Goal: Transaction & Acquisition: Purchase product/service

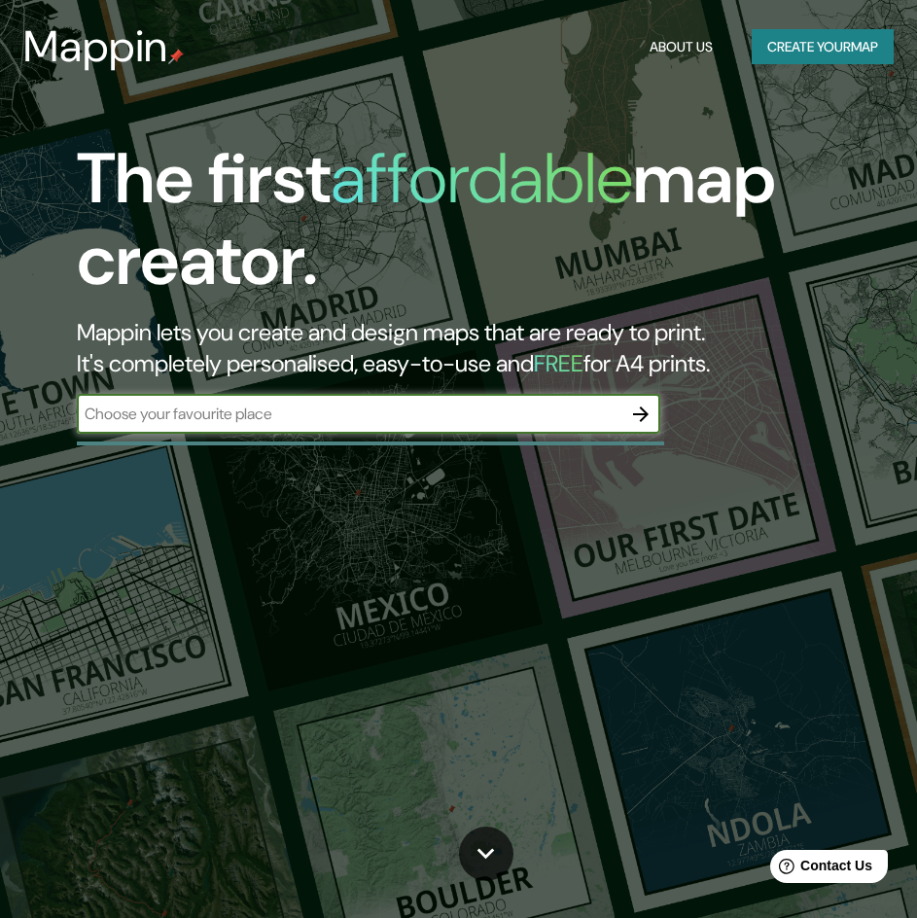
click at [320, 419] on input "text" at bounding box center [349, 414] width 545 height 22
type input "cusco"
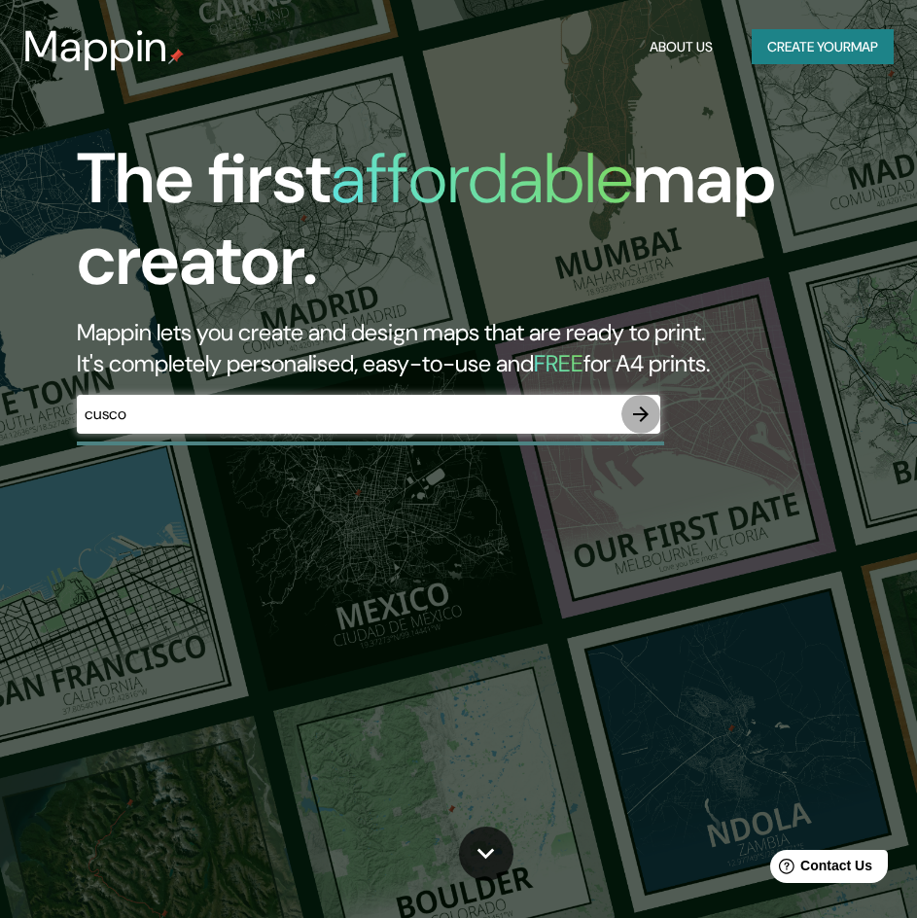
click at [638, 411] on icon "button" at bounding box center [640, 414] width 23 height 23
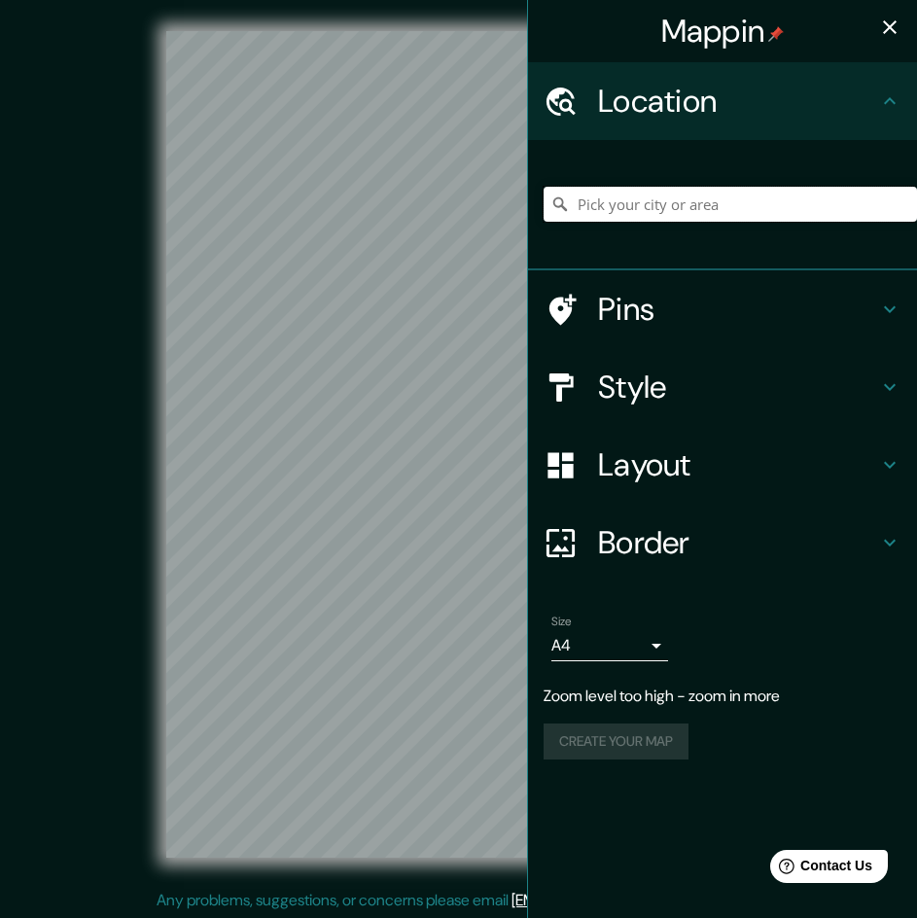
click at [610, 200] on input "Pick your city or area" at bounding box center [731, 204] width 374 height 35
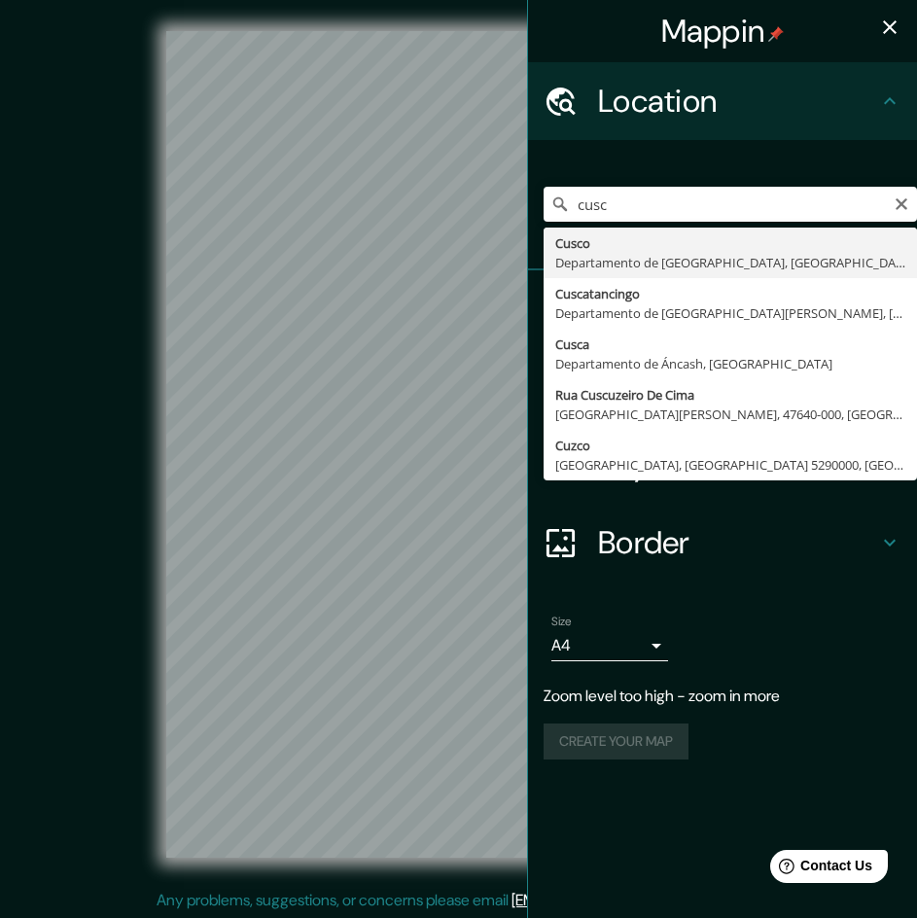
type input "Cusco, [GEOGRAPHIC_DATA], [GEOGRAPHIC_DATA]"
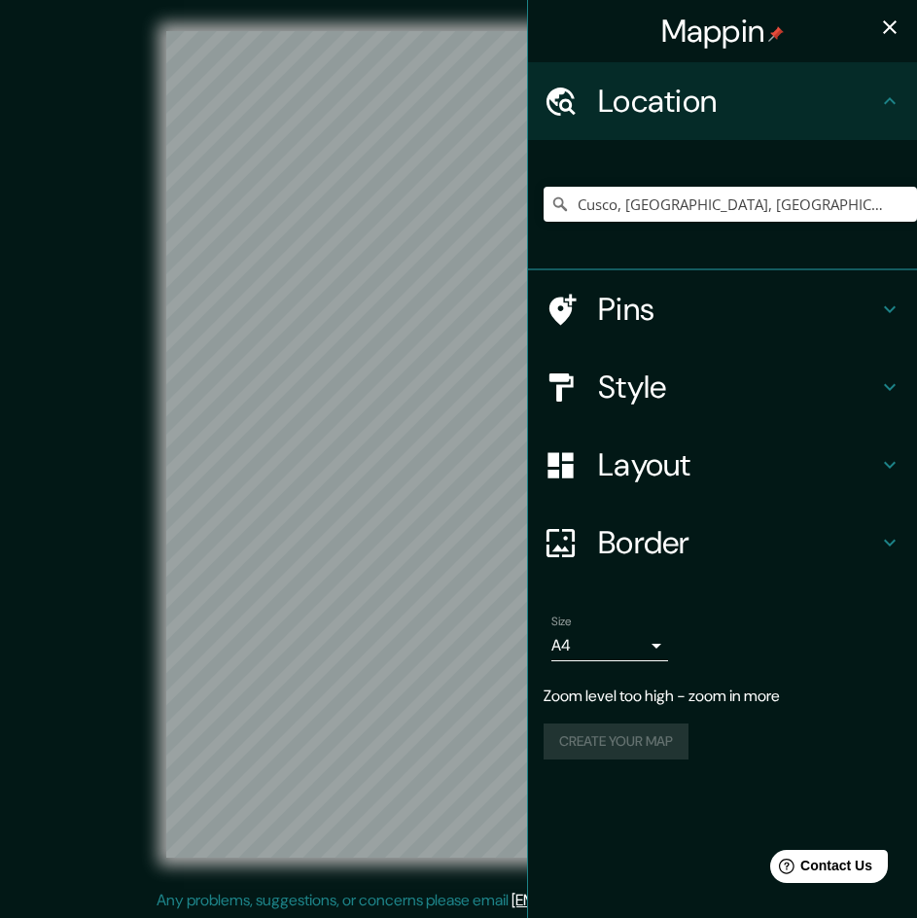
click at [549, 451] on div "Mappin Location [GEOGRAPHIC_DATA], [GEOGRAPHIC_DATA], [GEOGRAPHIC_DATA] Pins St…" at bounding box center [458, 460] width 917 height 920
click at [532, 615] on div "Mappin Location [GEOGRAPHIC_DATA], [GEOGRAPHIC_DATA], [GEOGRAPHIC_DATA] Pins St…" at bounding box center [458, 460] width 917 height 920
click at [854, 192] on input "Cusco, [GEOGRAPHIC_DATA], [GEOGRAPHIC_DATA]" at bounding box center [731, 204] width 374 height 35
drag, startPoint x: 854, startPoint y: 192, endPoint x: 575, endPoint y: 207, distance: 279.7
click at [575, 207] on input "Cusco, [GEOGRAPHIC_DATA], [GEOGRAPHIC_DATA]" at bounding box center [731, 204] width 374 height 35
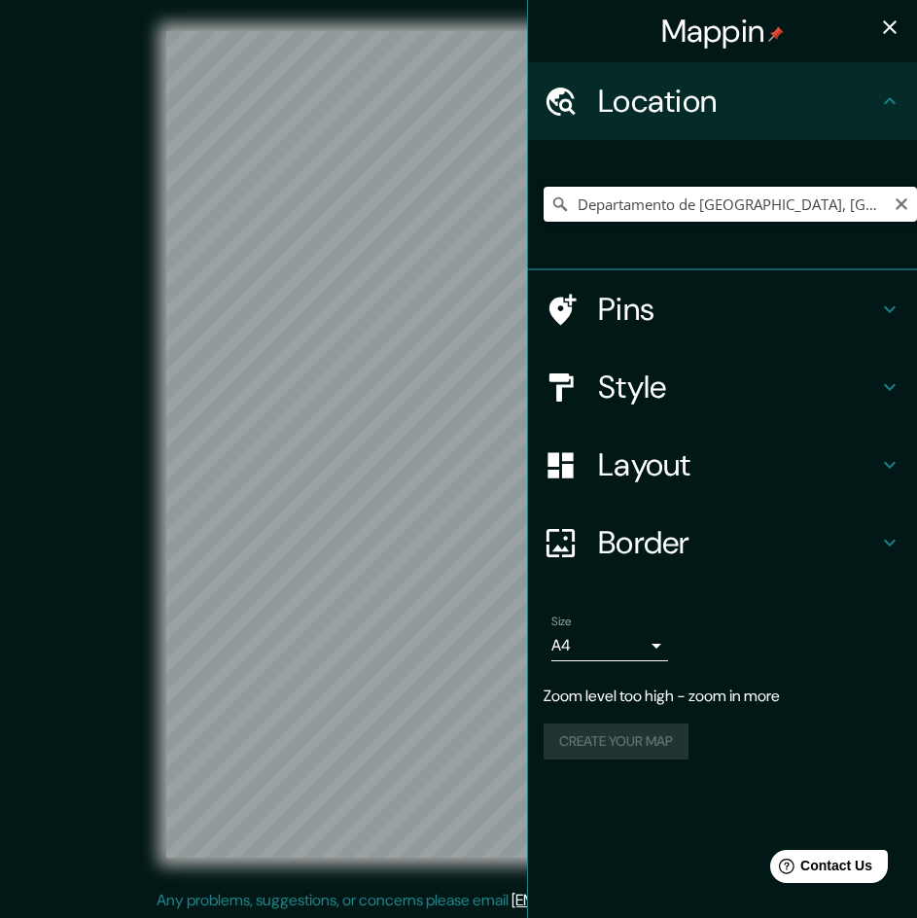
click at [794, 214] on input "Departamento de [GEOGRAPHIC_DATA], [GEOGRAPHIC_DATA]" at bounding box center [731, 204] width 374 height 35
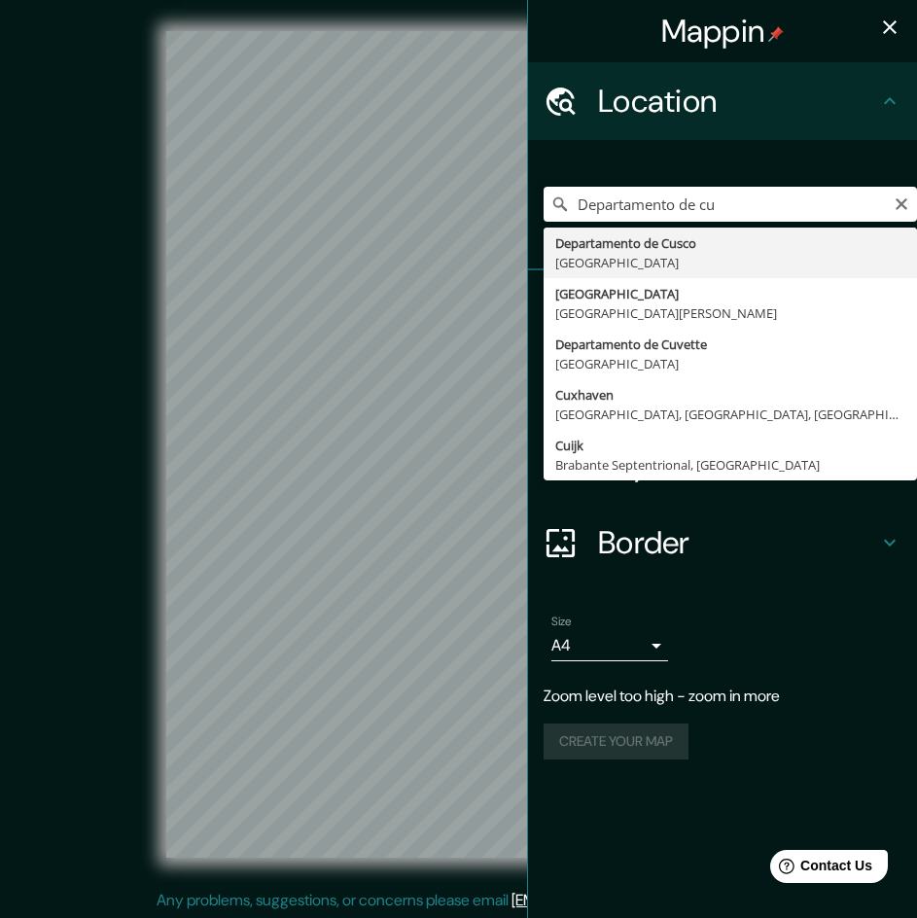
type input "Departamento de [GEOGRAPHIC_DATA], [GEOGRAPHIC_DATA]"
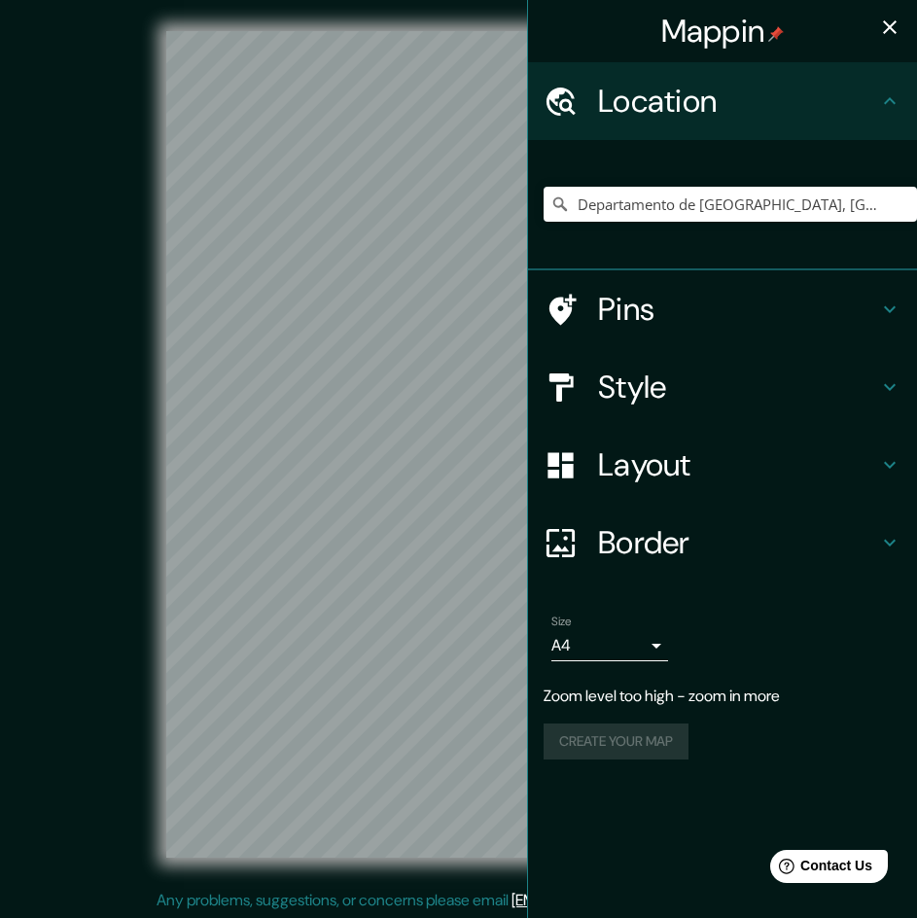
click at [674, 456] on h4 "Layout" at bounding box center [738, 465] width 280 height 39
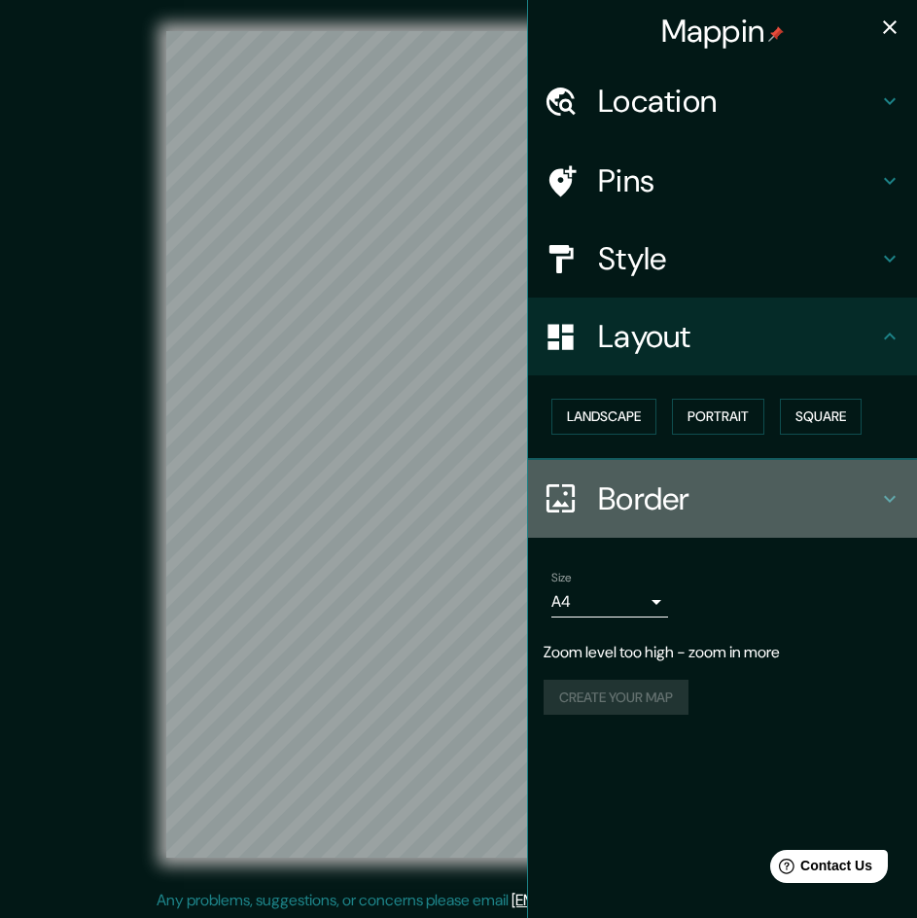
click at [673, 477] on div "Border" at bounding box center [722, 499] width 389 height 78
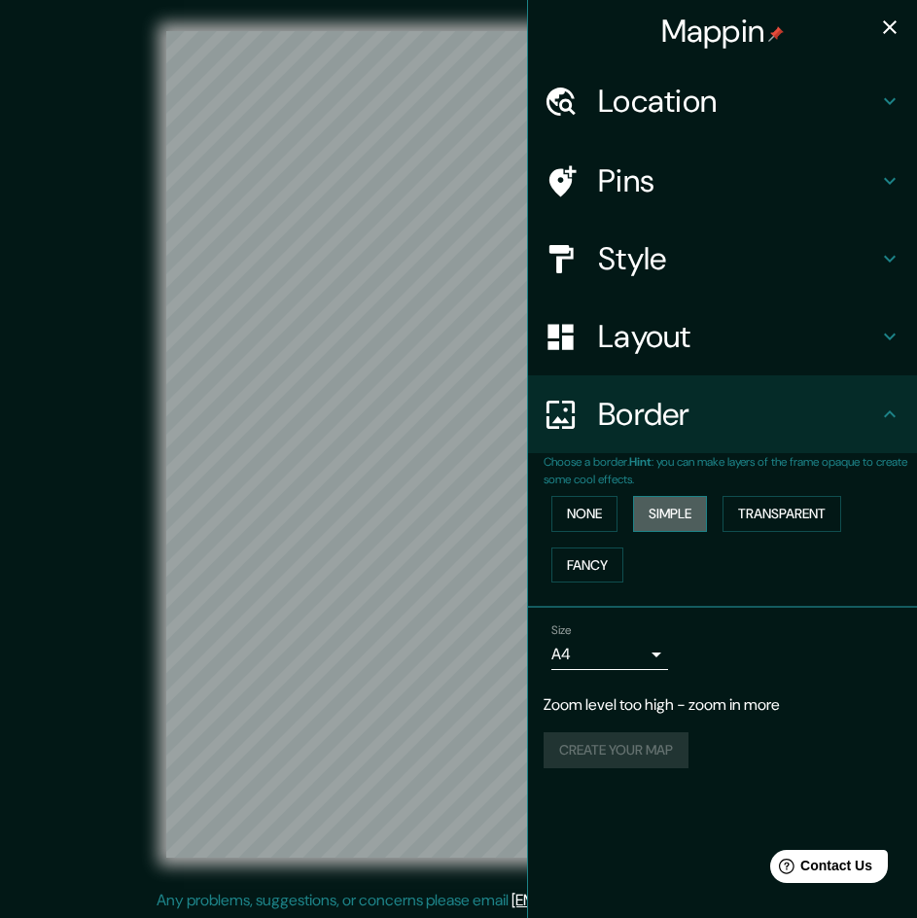
click at [666, 521] on button "Simple" at bounding box center [670, 514] width 74 height 36
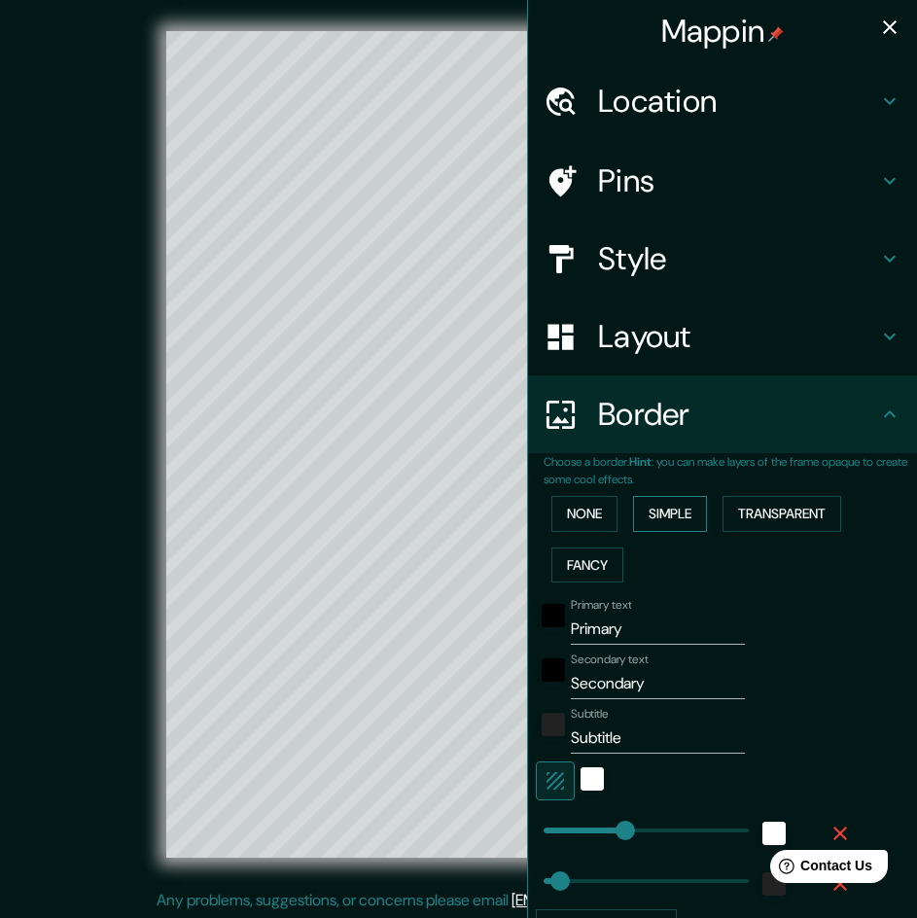
click at [666, 521] on button "Simple" at bounding box center [670, 514] width 74 height 36
type input "240"
type input "48"
click at [595, 509] on button "None" at bounding box center [585, 514] width 66 height 36
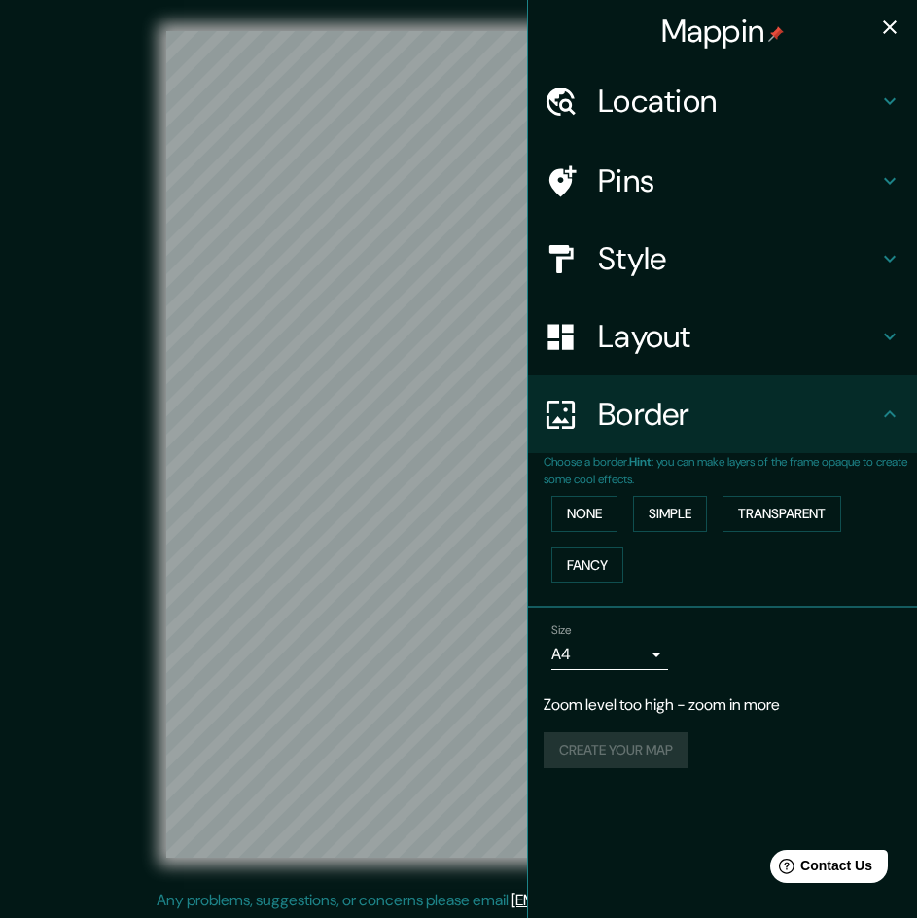
click at [644, 333] on h4 "Layout" at bounding box center [738, 336] width 280 height 39
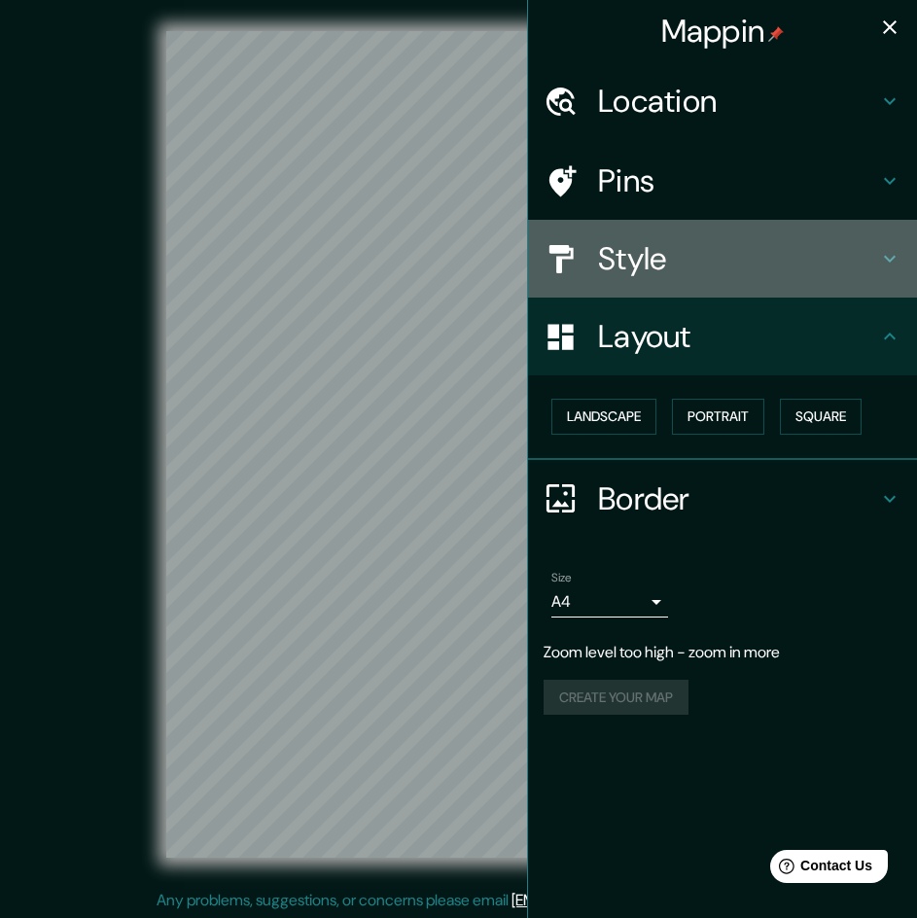
click at [648, 275] on h4 "Style" at bounding box center [738, 258] width 280 height 39
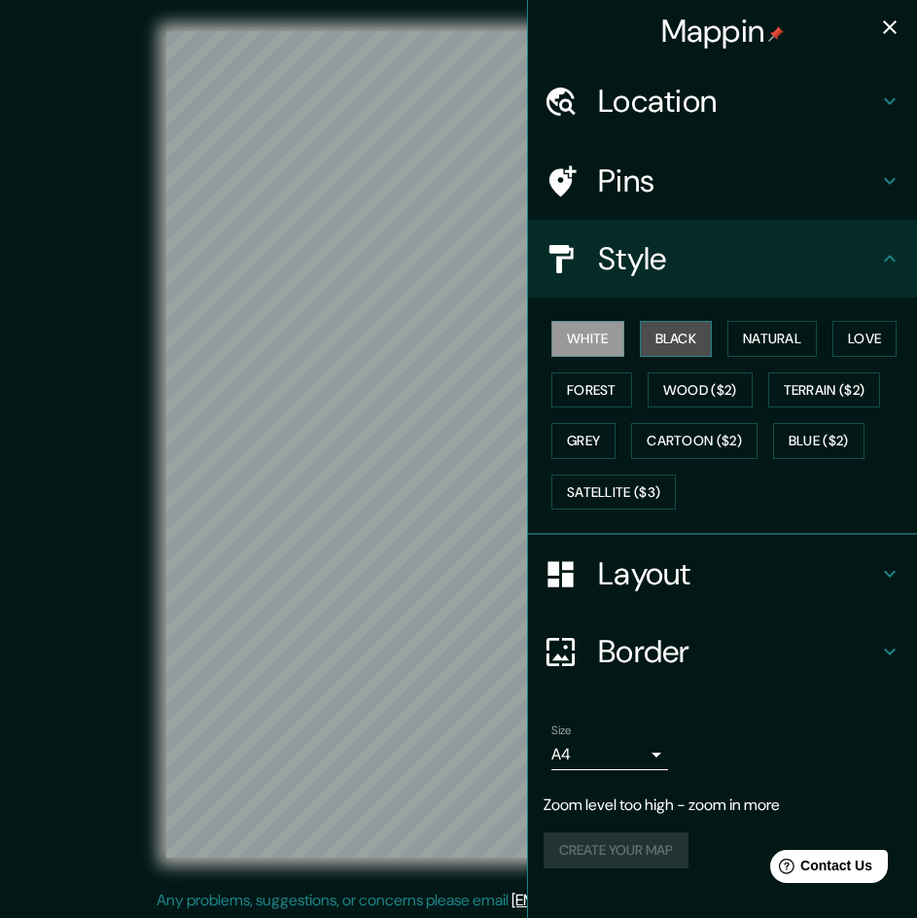
click at [663, 339] on button "Black" at bounding box center [676, 339] width 73 height 36
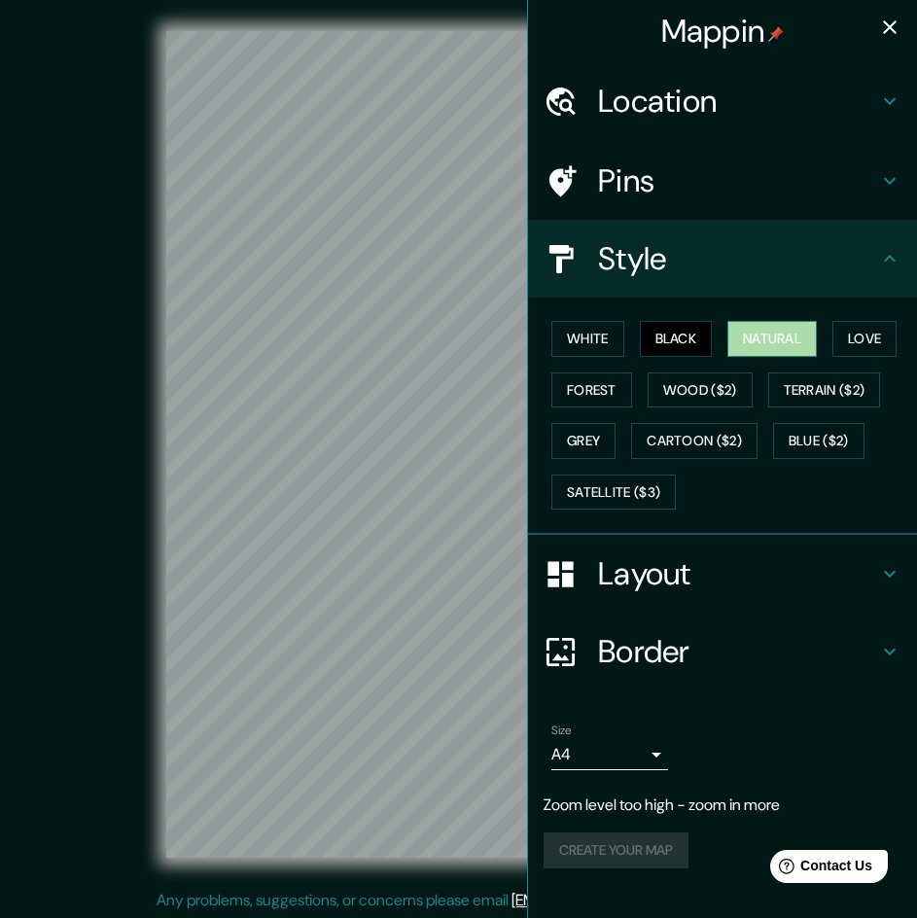
click at [786, 342] on button "Natural" at bounding box center [773, 339] width 90 height 36
click at [713, 386] on button "Wood ($2)" at bounding box center [700, 391] width 105 height 36
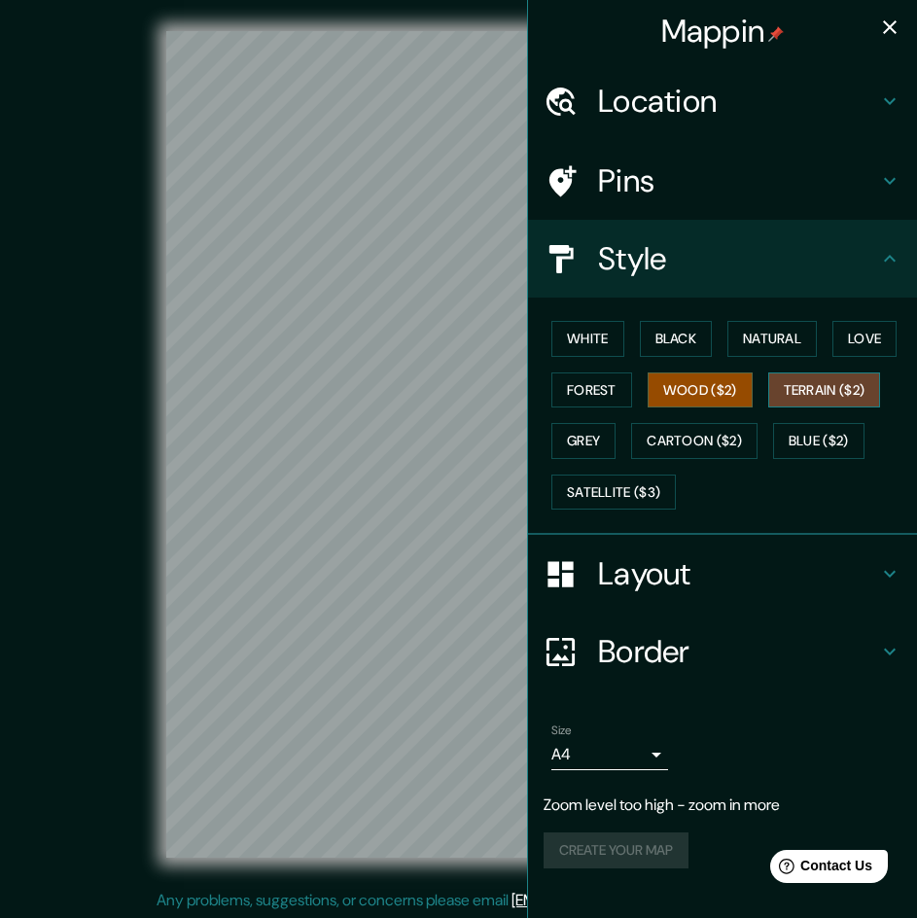
click at [810, 380] on button "Terrain ($2)" at bounding box center [825, 391] width 113 height 36
click at [717, 435] on button "Cartoon ($2)" at bounding box center [694, 441] width 126 height 36
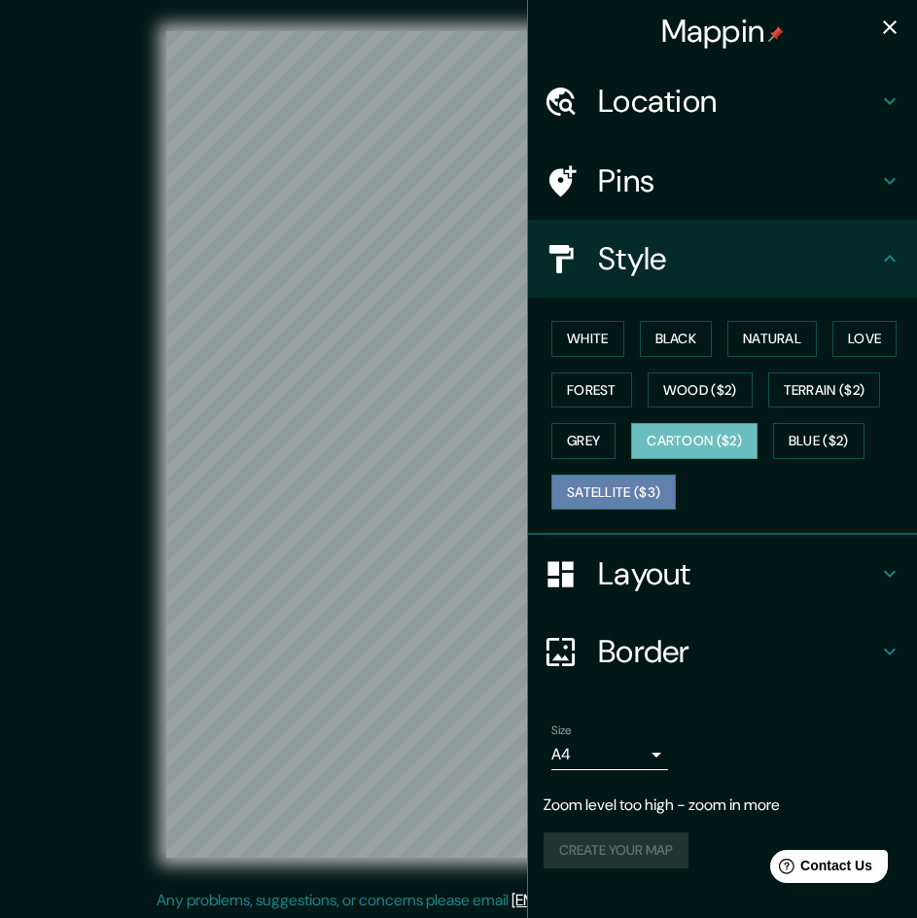
click at [653, 491] on button "Satellite ($3)" at bounding box center [614, 493] width 125 height 36
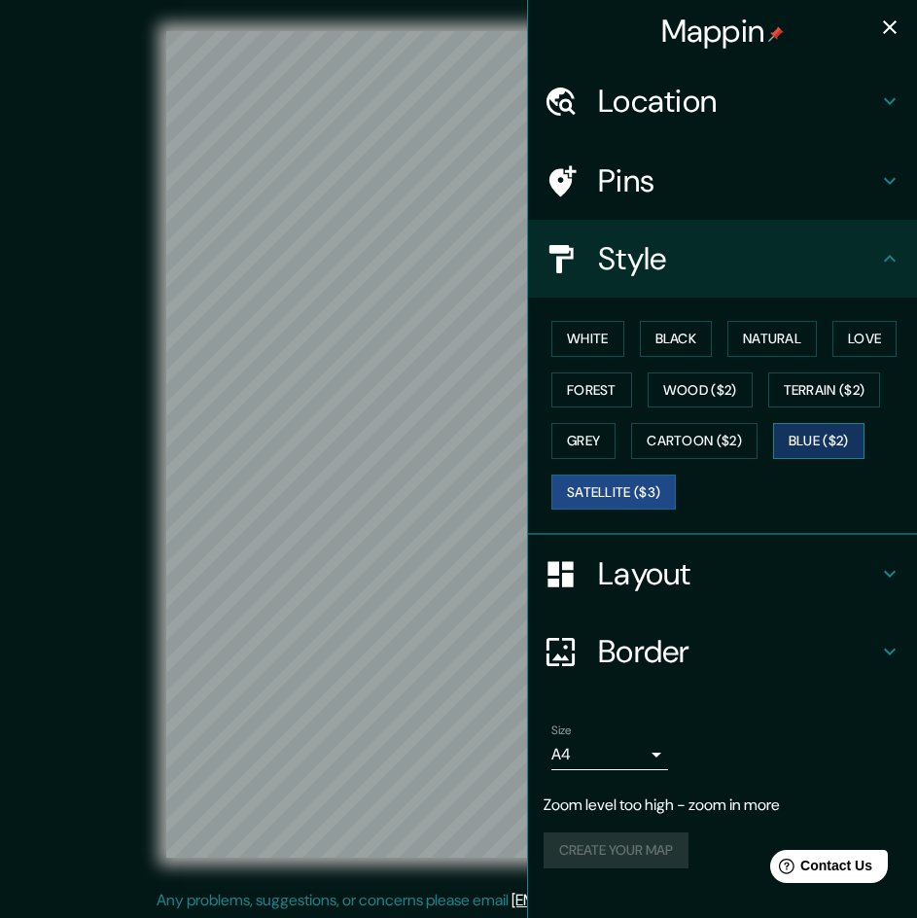
click at [799, 443] on button "Blue ($2)" at bounding box center [818, 441] width 91 height 36
click at [717, 407] on button "Wood ($2)" at bounding box center [700, 391] width 105 height 36
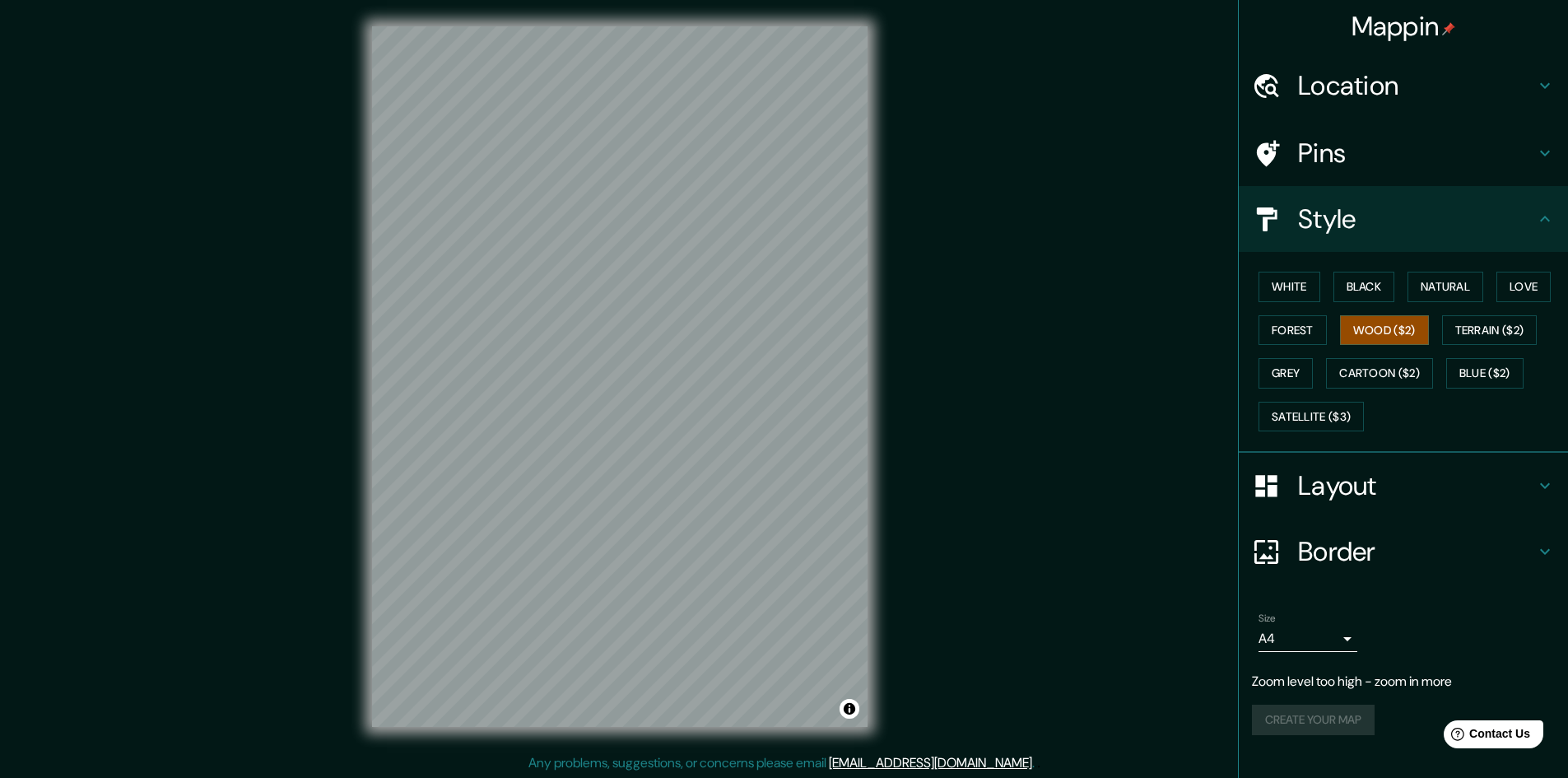
click at [788, 239] on div "© Mapbox © OpenStreetMap Improve this map" at bounding box center [619, 377] width 1412 height 701
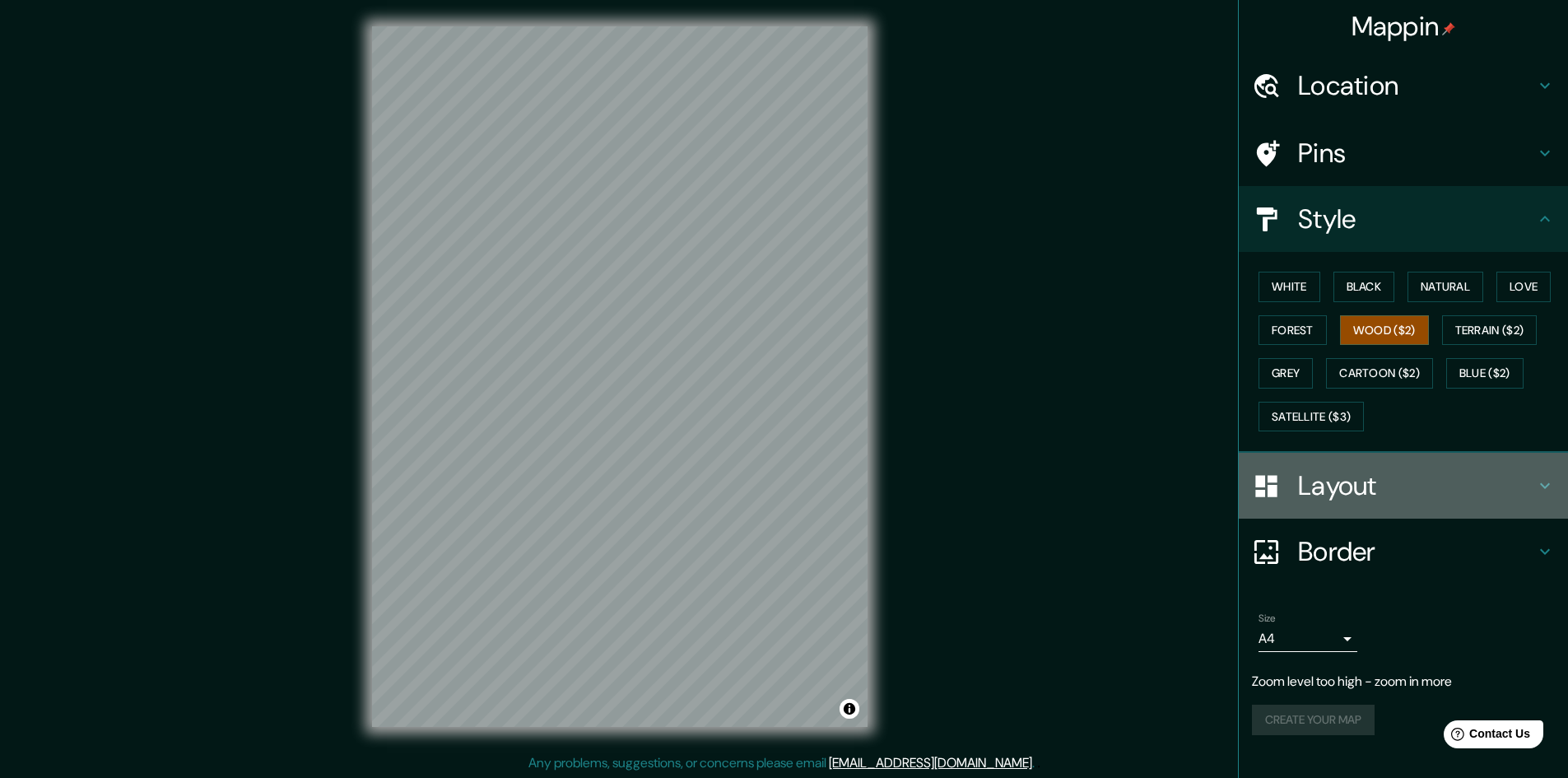
click at [788, 475] on h4 "Layout" at bounding box center [1417, 486] width 237 height 33
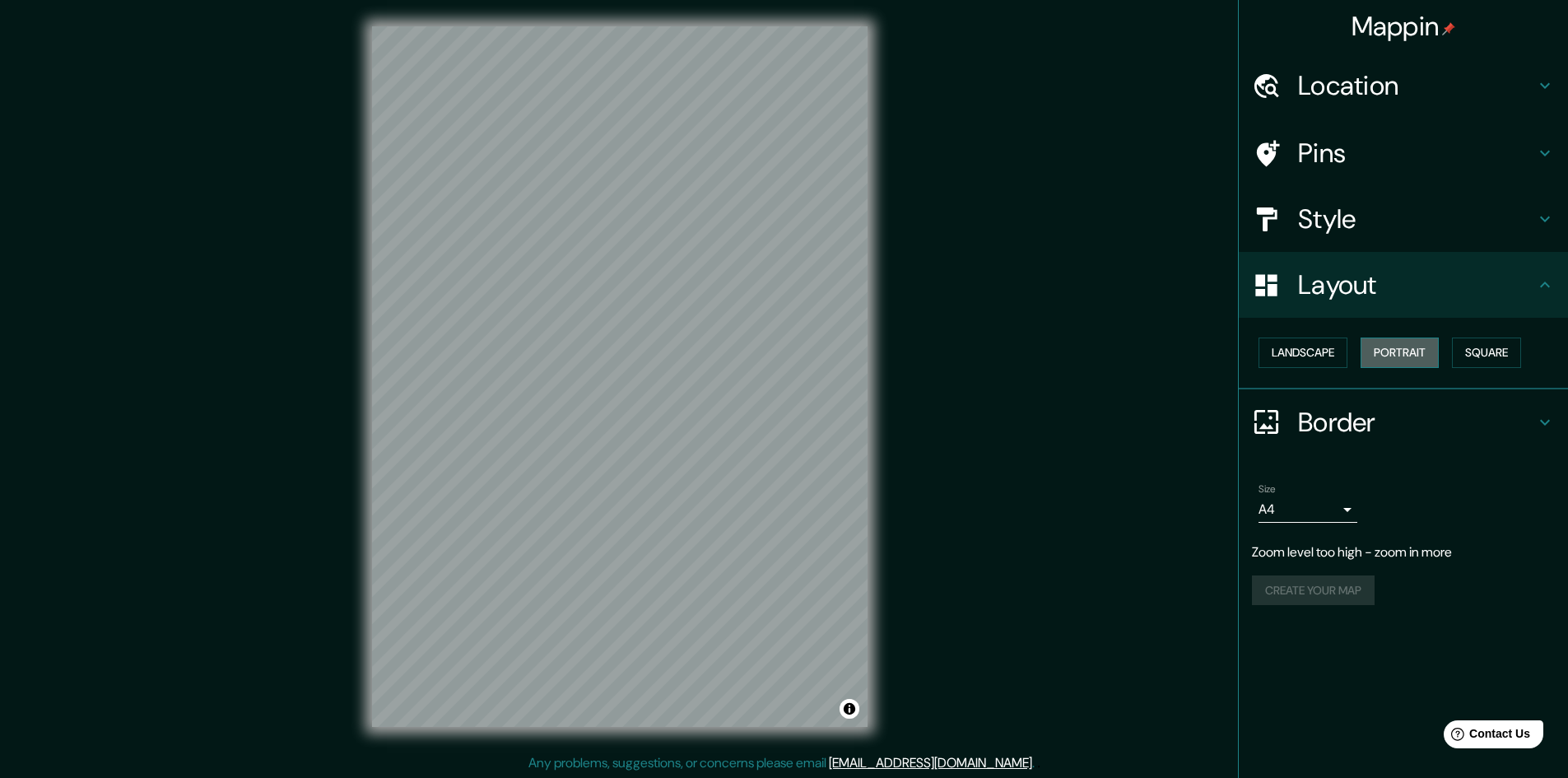
click at [788, 348] on button "Portrait" at bounding box center [1400, 353] width 78 height 30
click at [788, 350] on button "Landscape" at bounding box center [1303, 353] width 89 height 30
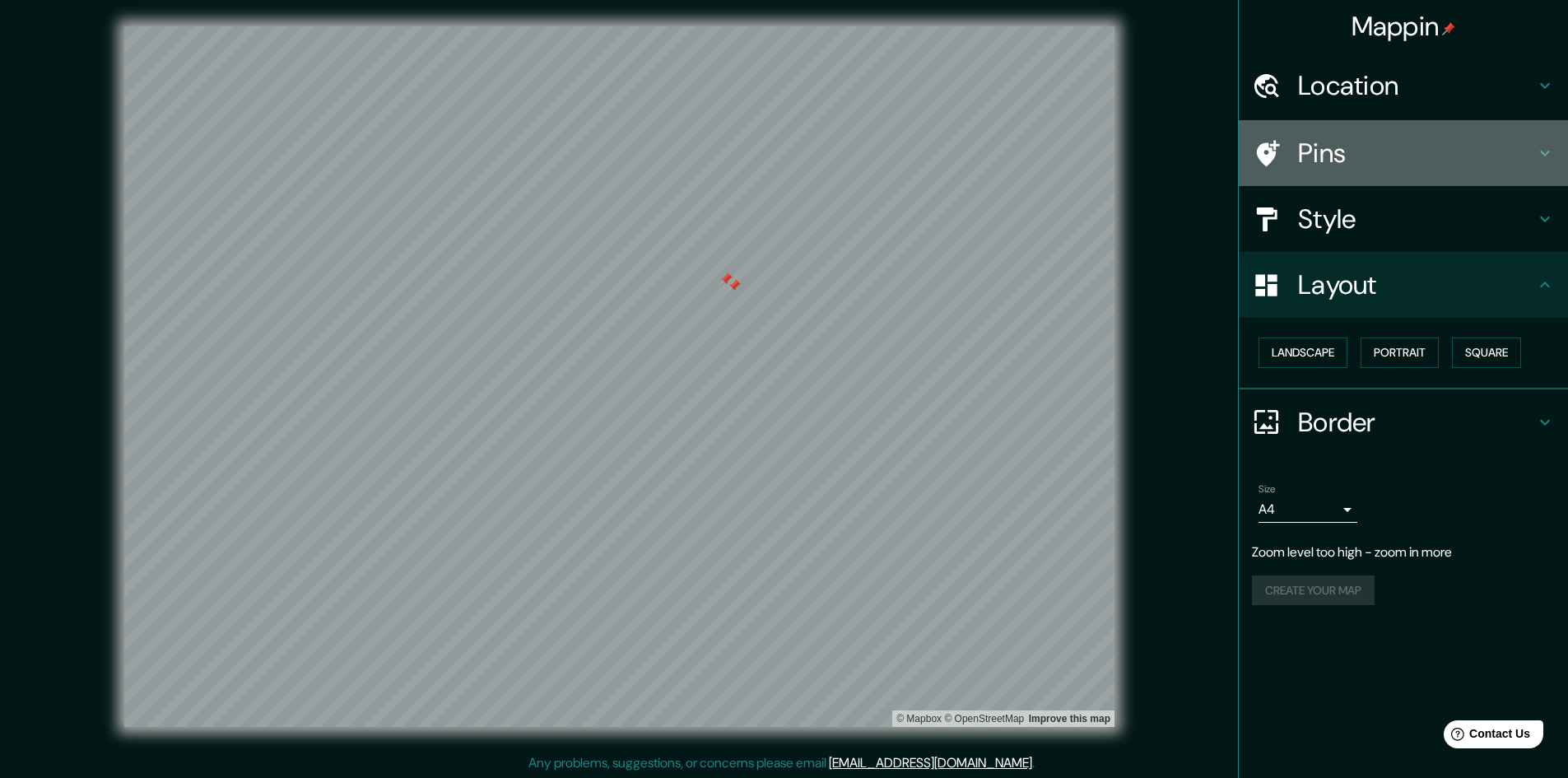
click at [788, 157] on h4 "Pins" at bounding box center [1417, 153] width 237 height 33
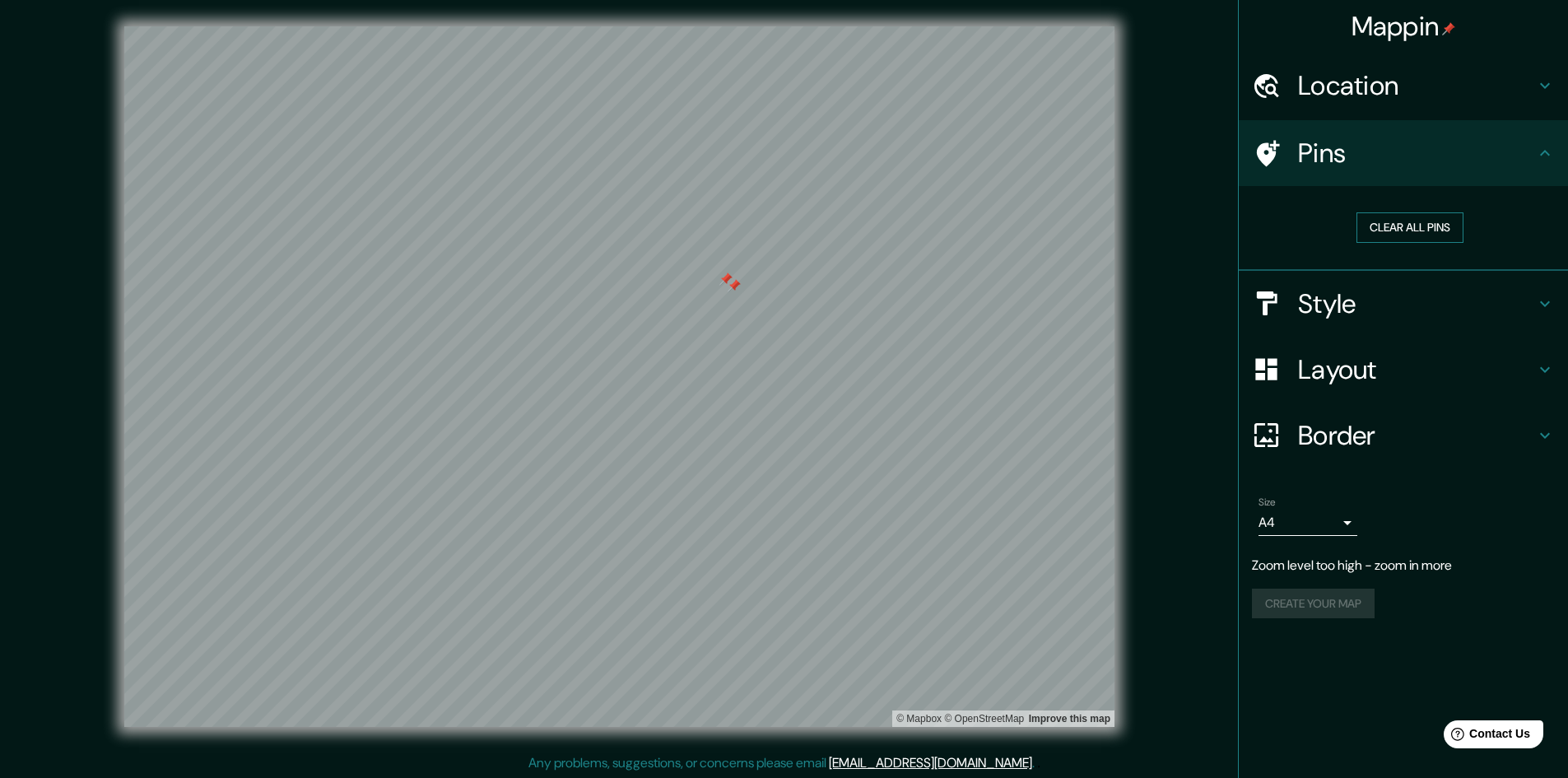
click at [788, 223] on button "Clear all pins" at bounding box center [1410, 228] width 107 height 30
